Goal: Complete application form

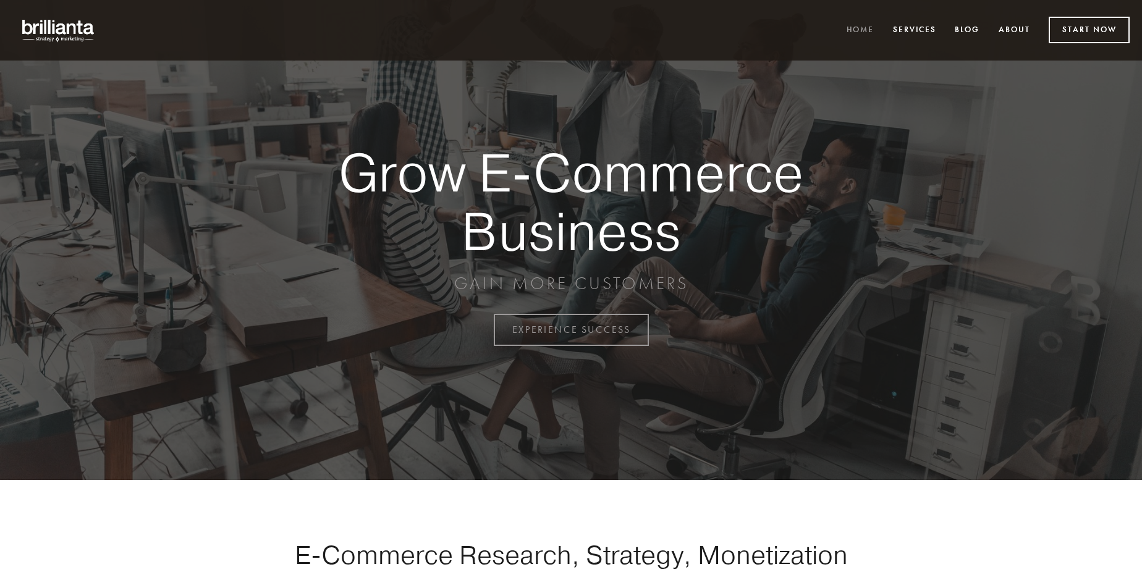
scroll to position [3240, 0]
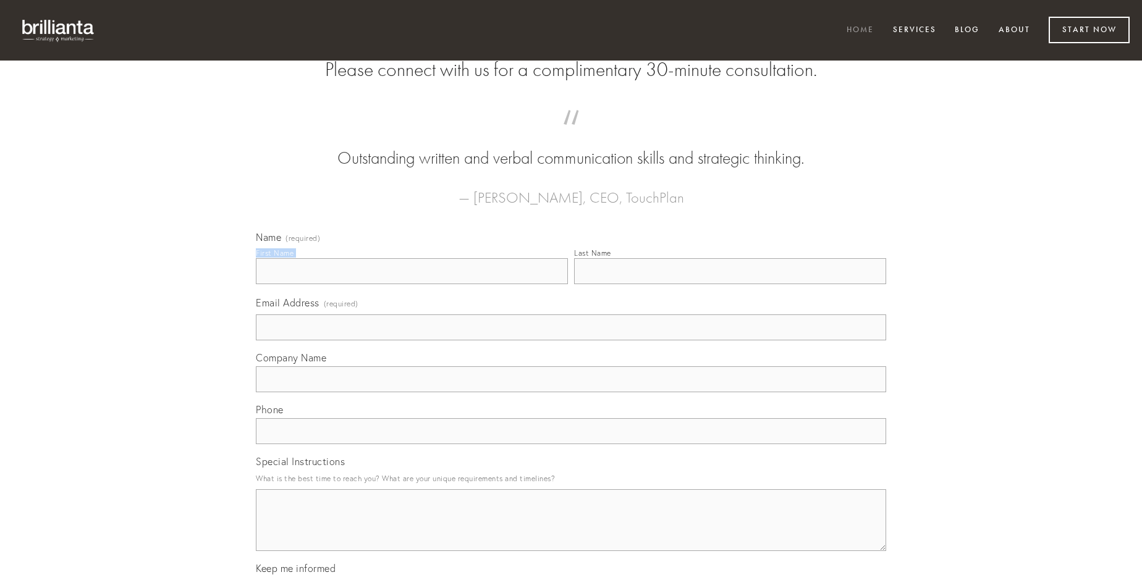
type input "[PERSON_NAME]"
click at [730, 284] on input "Last Name" at bounding box center [730, 271] width 312 height 26
type input "[PERSON_NAME]"
click at [571, 341] on input "Email Address (required)" at bounding box center [571, 328] width 630 height 26
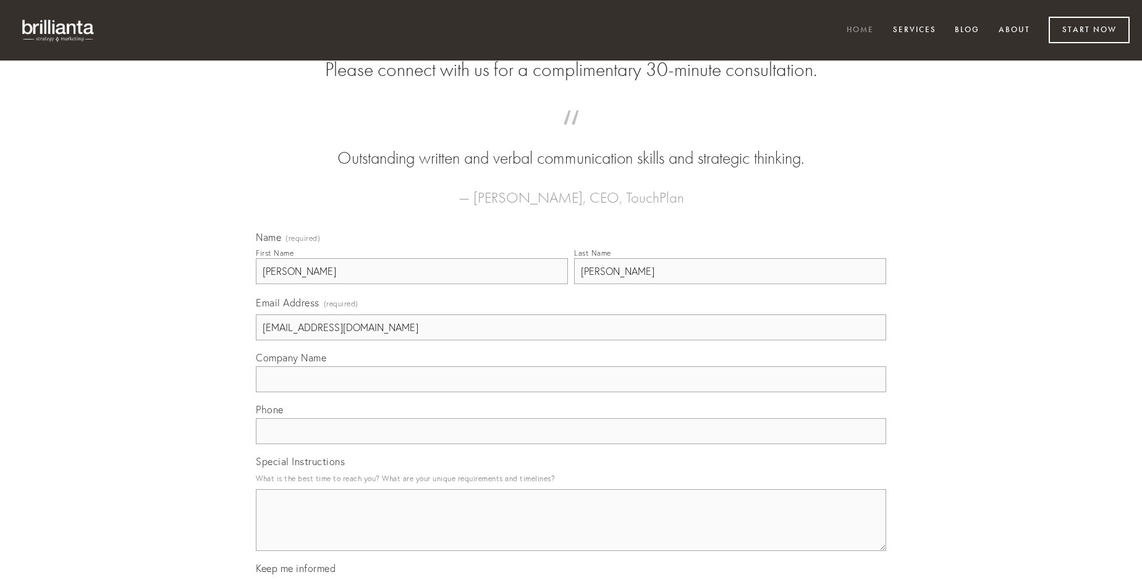
type input "[EMAIL_ADDRESS][DOMAIN_NAME]"
click at [571, 393] on input "Company Name" at bounding box center [571, 380] width 630 height 26
type input "delicate"
click at [571, 444] on input "text" at bounding box center [571, 431] width 630 height 26
click at [571, 532] on textarea "Special Instructions" at bounding box center [571, 521] width 630 height 62
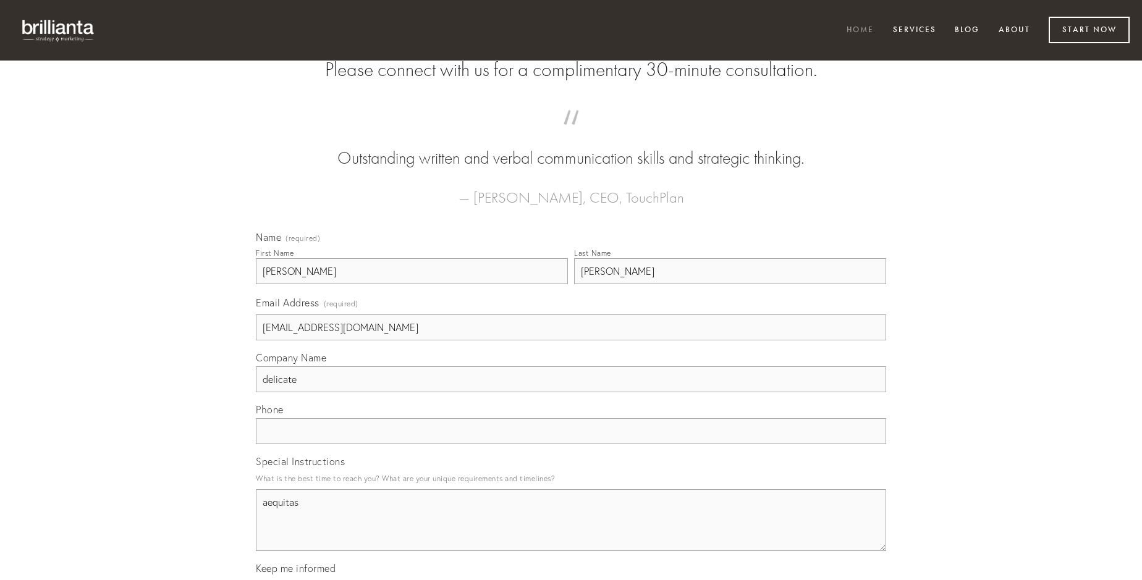
type textarea "aequitas"
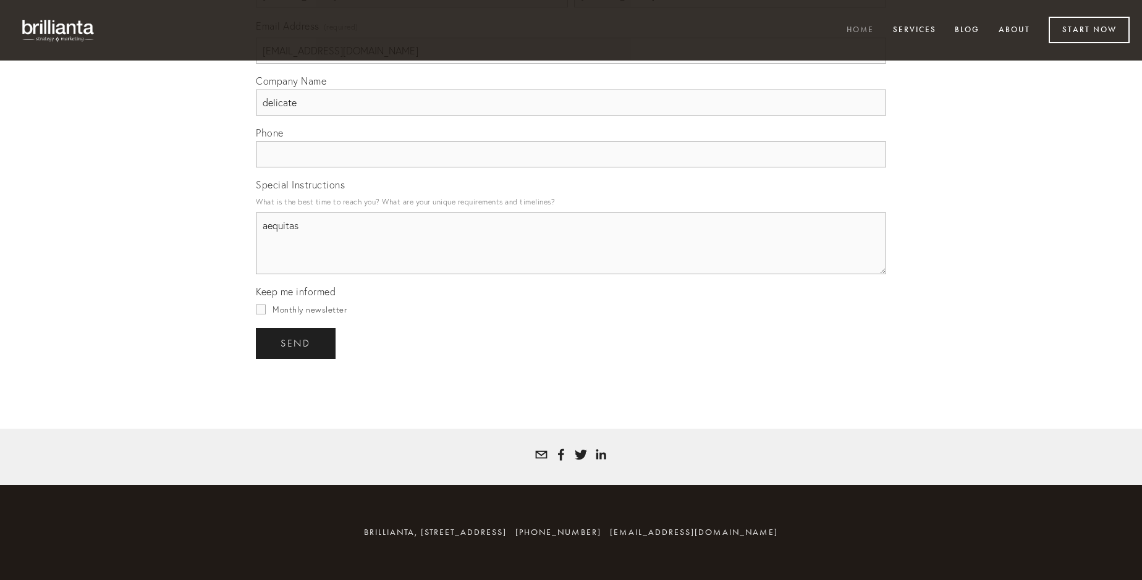
click at [297, 343] on span "send" at bounding box center [296, 343] width 30 height 11
